Goal: Information Seeking & Learning: Learn about a topic

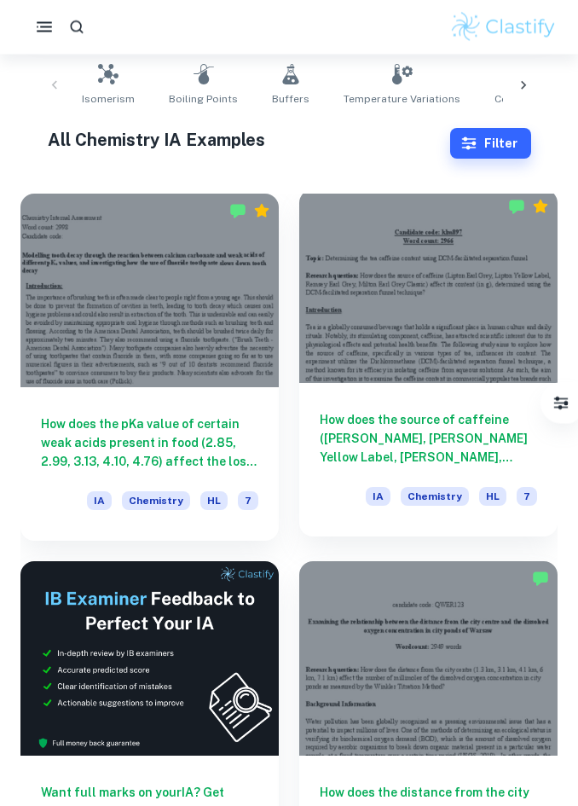
scroll to position [184, 0]
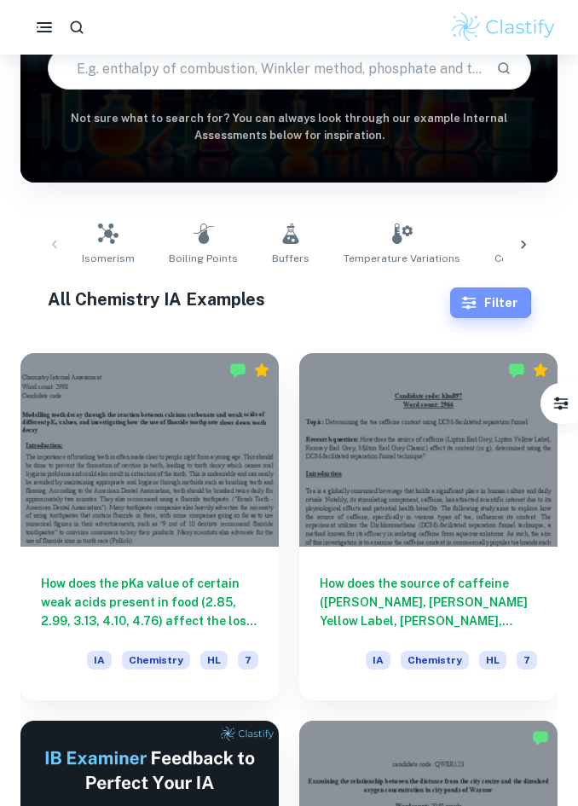
click at [478, 303] on icon "button" at bounding box center [469, 302] width 17 height 17
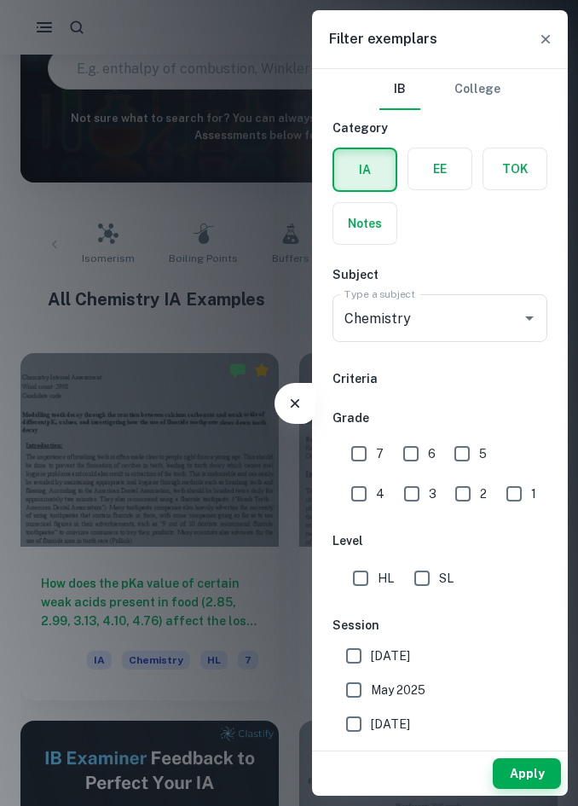
click at [363, 576] on input "HL" at bounding box center [361, 578] width 34 height 34
checkbox input "true"
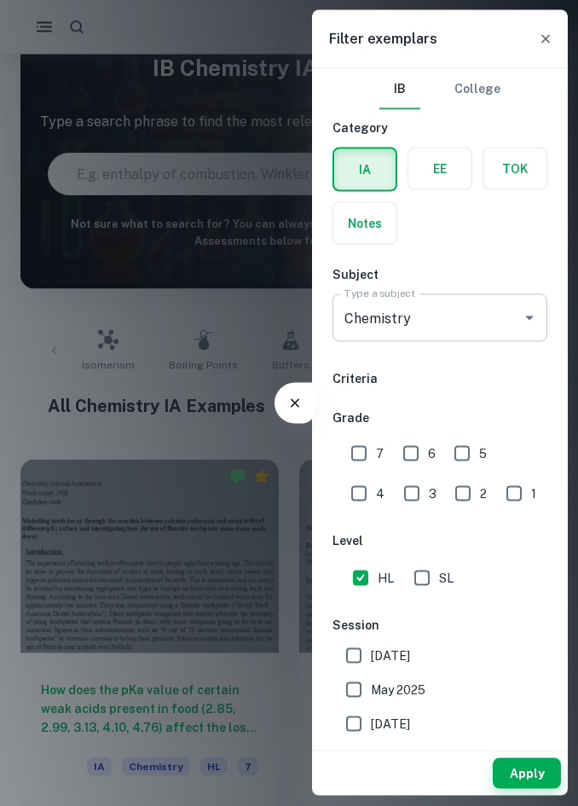
scroll to position [75, 0]
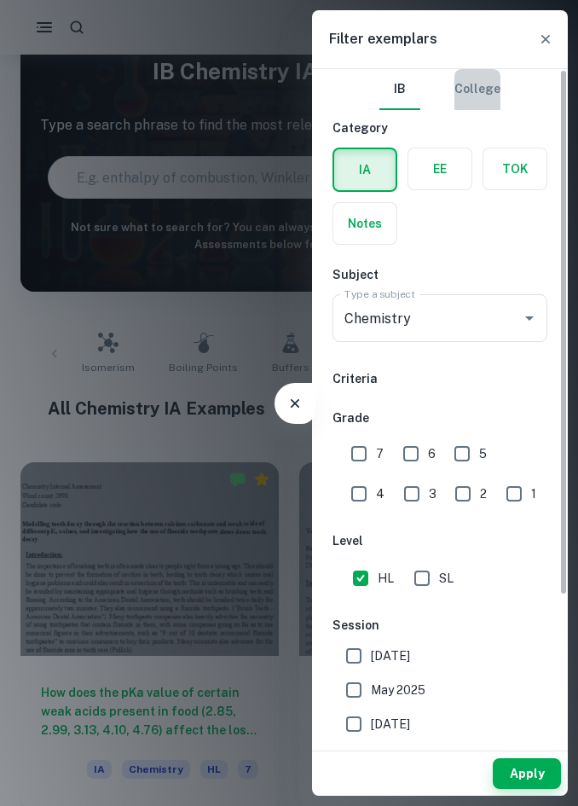
click at [485, 96] on button "College" at bounding box center [478, 89] width 46 height 41
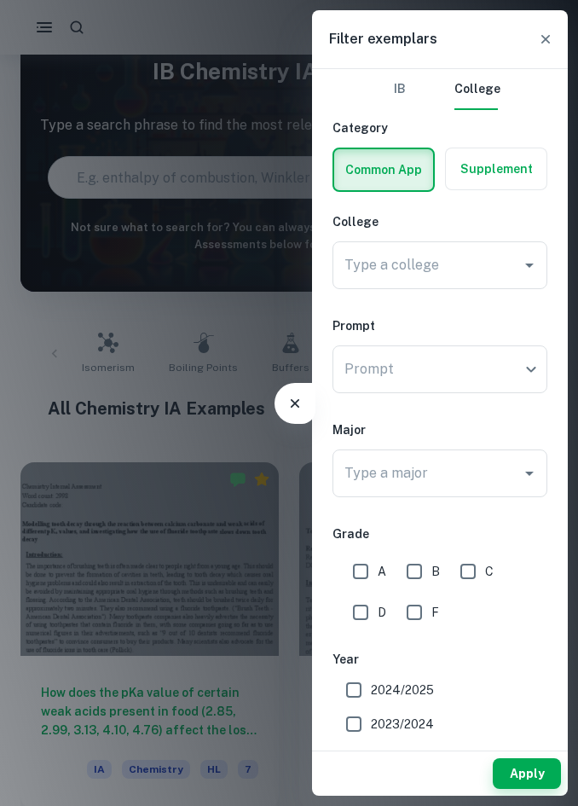
click at [398, 92] on button "IB" at bounding box center [400, 89] width 41 height 41
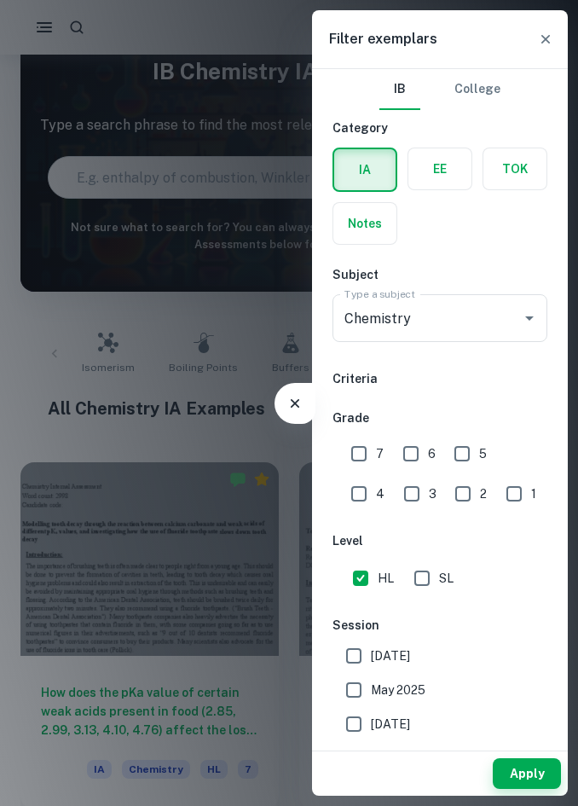
click at [411, 457] on input "6" at bounding box center [411, 454] width 34 height 34
checkbox input "true"
click at [363, 455] on input "7" at bounding box center [359, 454] width 34 height 34
checkbox input "true"
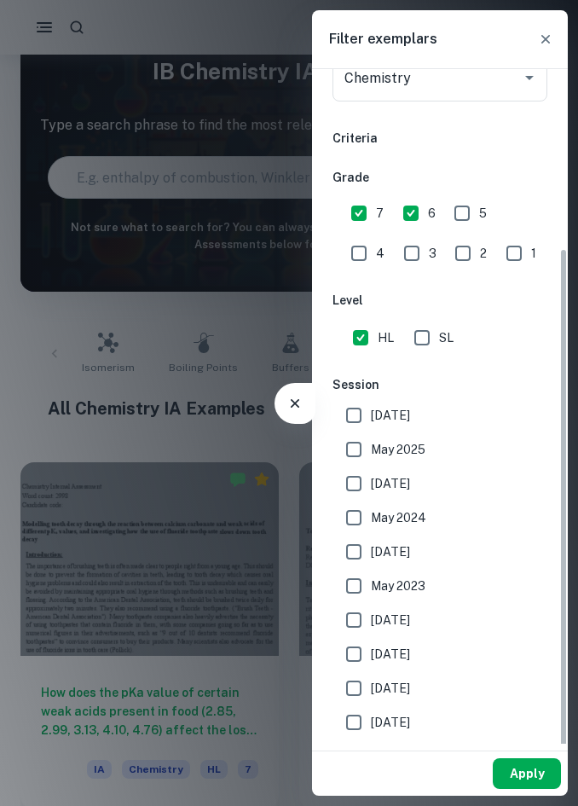
scroll to position [240, 0]
click at [544, 789] on button "Apply" at bounding box center [527, 773] width 68 height 31
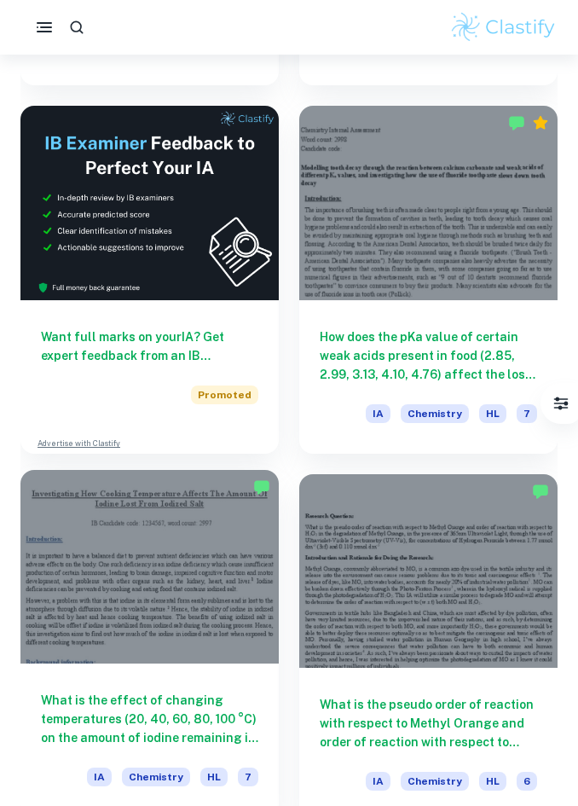
scroll to position [0, 0]
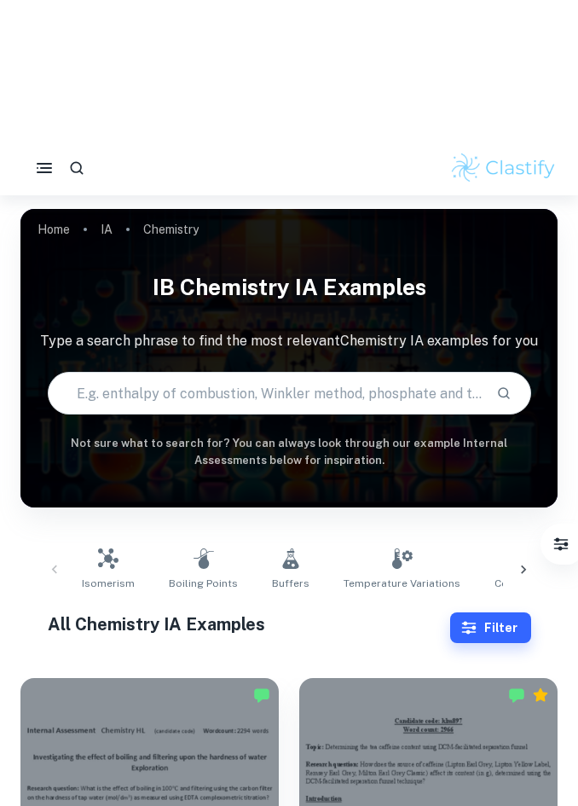
click at [246, 170] on h1 "IB Chemistry IA examples" at bounding box center [288, 146] width 537 height 47
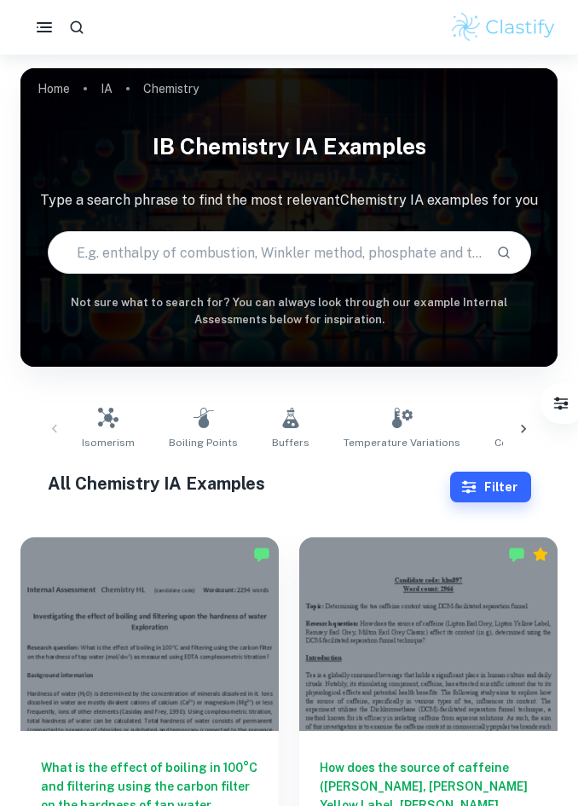
click at [290, 258] on input "text" at bounding box center [266, 253] width 434 height 48
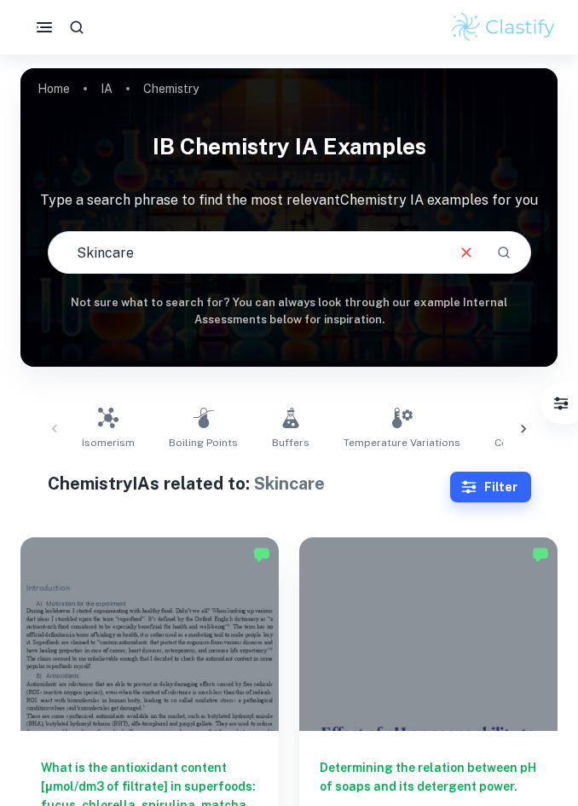
click at [296, 246] on input "Skincare" at bounding box center [246, 253] width 395 height 48
click at [296, 252] on input "Skincare" at bounding box center [246, 253] width 395 height 48
type input "Vitamin C"
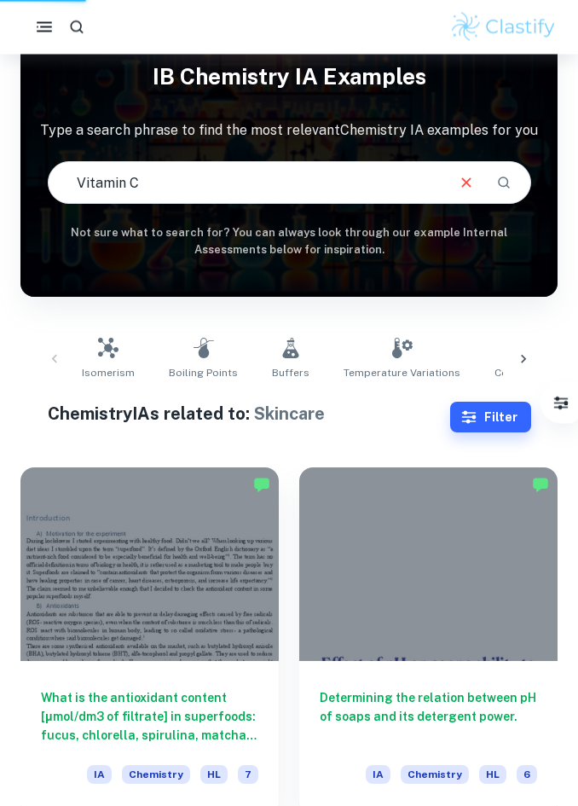
scroll to position [70, 0]
click at [507, 172] on button "Search" at bounding box center [504, 182] width 29 height 29
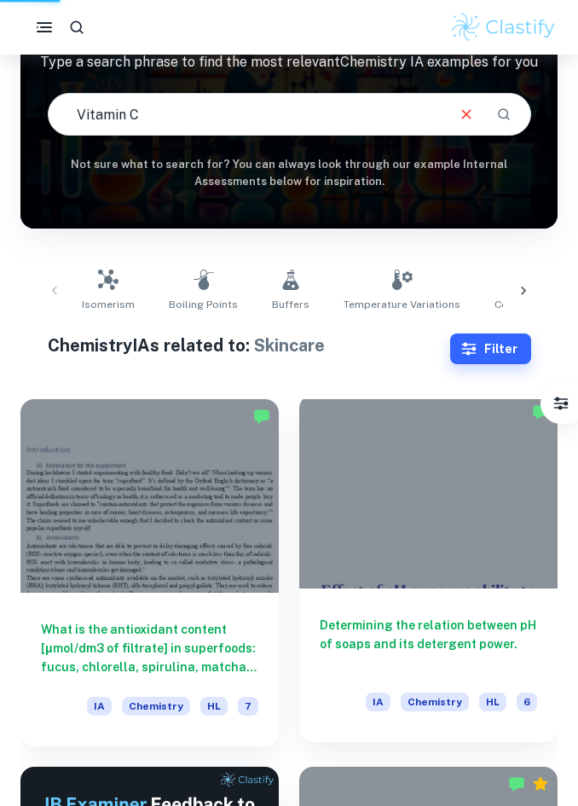
scroll to position [185, 0]
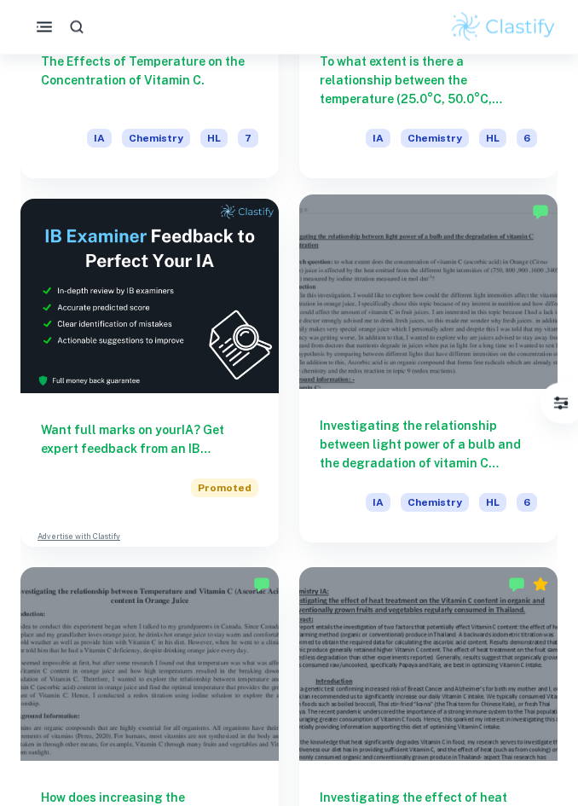
scroll to position [663, 0]
